Goal: Task Accomplishment & Management: Use online tool/utility

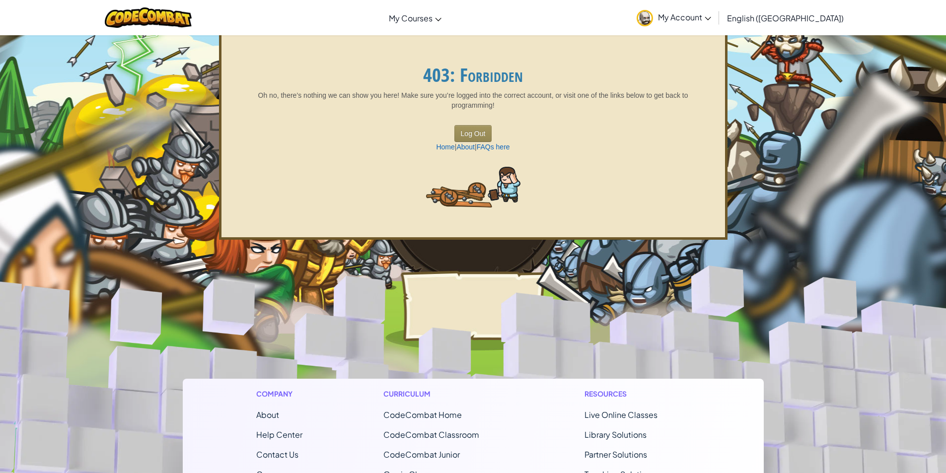
click at [711, 16] on span "My Account" at bounding box center [684, 17] width 53 height 10
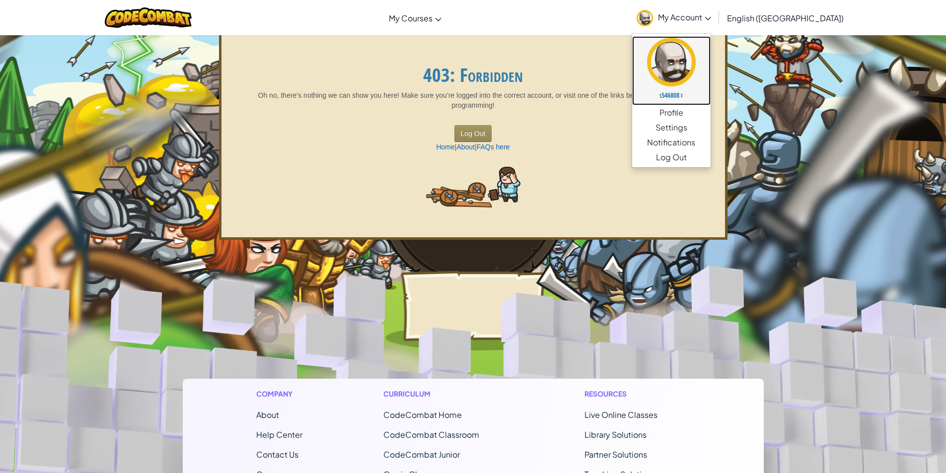
click at [711, 87] on link "s546808 f" at bounding box center [671, 70] width 78 height 69
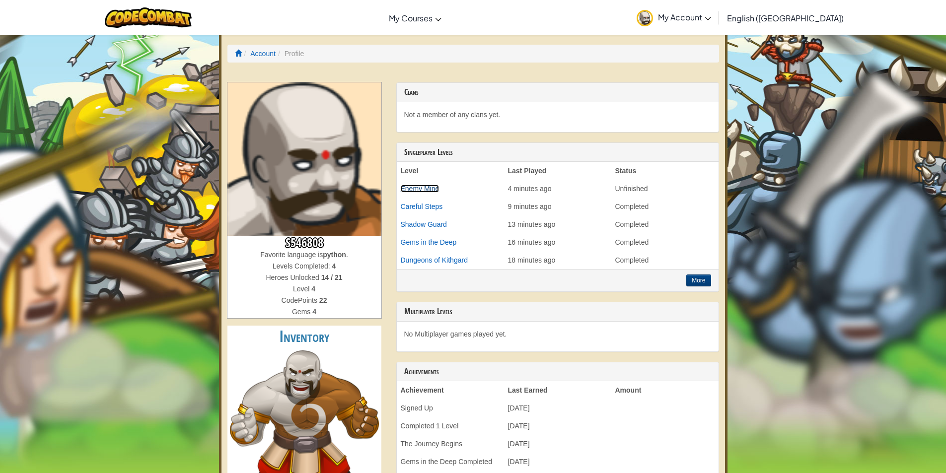
click at [412, 191] on link "Enemy Mine" at bounding box center [420, 189] width 39 height 8
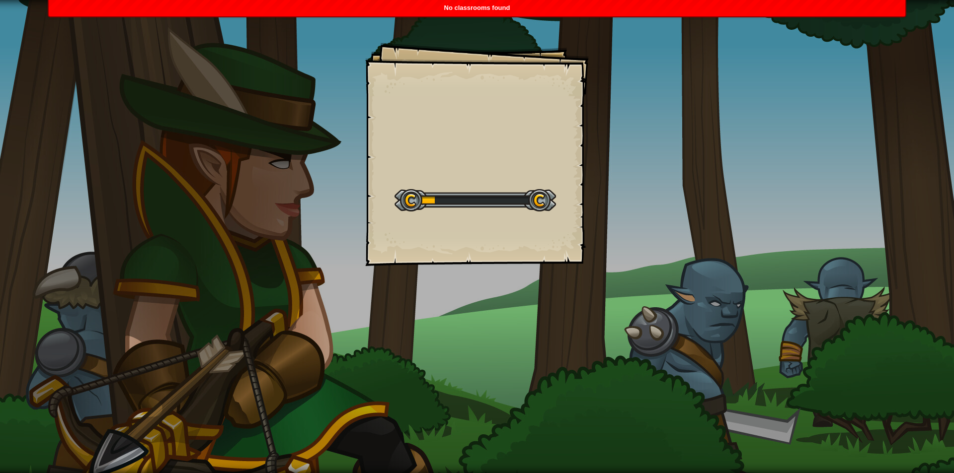
click at [443, 205] on div at bounding box center [474, 200] width 161 height 22
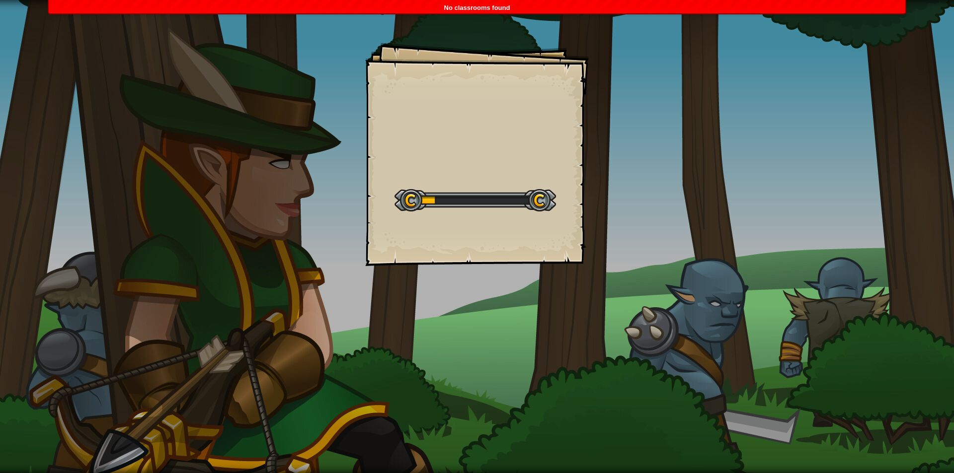
drag, startPoint x: 710, startPoint y: 273, endPoint x: 676, endPoint y: 284, distance: 36.1
click at [676, 284] on div "Goals Start Level Error loading from server. Try refreshing the page. You'll ne…" at bounding box center [477, 236] width 954 height 473
